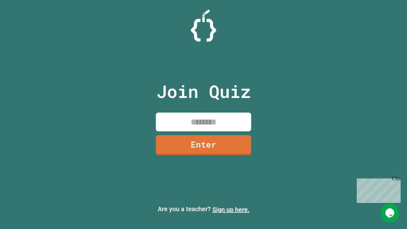
click at [231, 209] on link "Sign up here." at bounding box center [230, 210] width 37 height 8
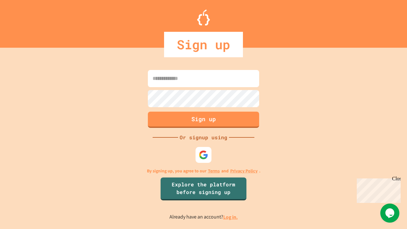
click at [231, 217] on link "Log in." at bounding box center [230, 216] width 15 height 7
